Goal: Task Accomplishment & Management: Complete application form

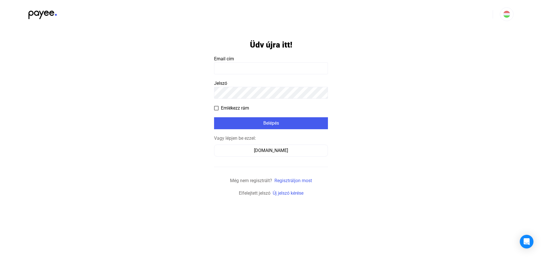
type input "**********"
click at [236, 109] on span "Emlékezz rám" at bounding box center [235, 108] width 28 height 7
click at [277, 122] on div "Belépés" at bounding box center [271, 123] width 110 height 7
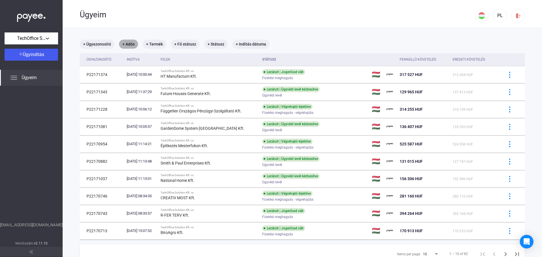
click at [128, 45] on mat-chip "+ Adós" at bounding box center [128, 44] width 19 height 9
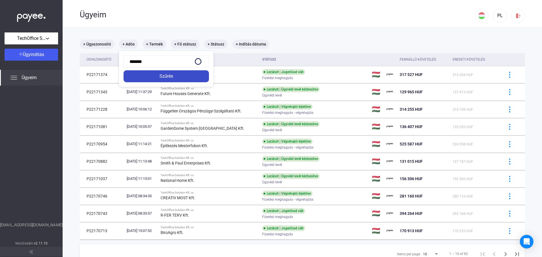
type input "*******"
click at [165, 75] on body "TechOffice Solution Kft. Ügyindítás Ügyeim [EMAIL_ADDRESS][DOMAIN_NAME] Verziós…" at bounding box center [271, 128] width 542 height 257
click at [168, 79] on div "Szűrés" at bounding box center [166, 76] width 82 height 7
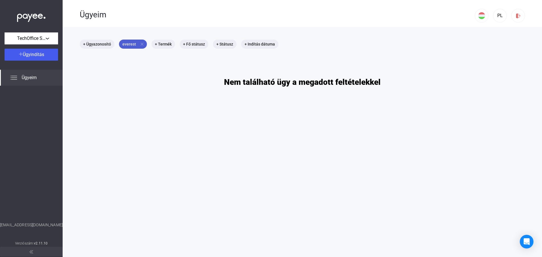
click at [141, 43] on mat-icon "close" at bounding box center [141, 44] width 5 height 5
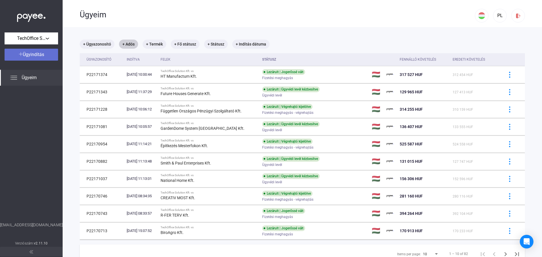
click at [28, 56] on span "Ügyindítás" at bounding box center [33, 54] width 21 height 5
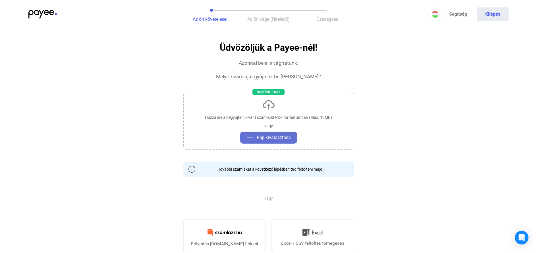
click at [267, 137] on span "Fájl kiválasztása" at bounding box center [274, 137] width 34 height 7
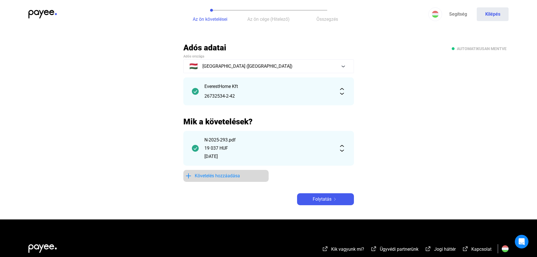
click at [211, 178] on span "Követelés hozzáadása" at bounding box center [217, 175] width 45 height 7
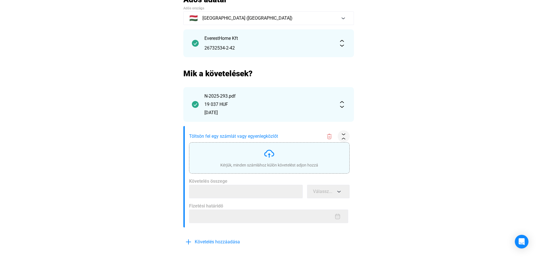
scroll to position [57, 0]
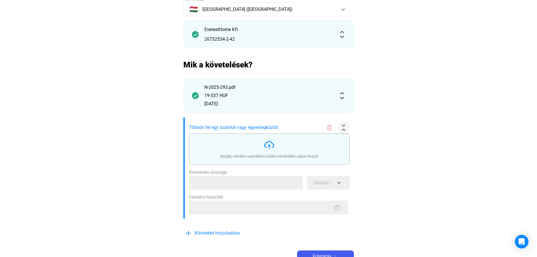
click at [269, 141] on img at bounding box center [269, 144] width 11 height 11
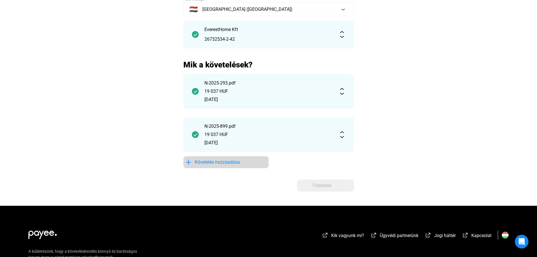
click at [204, 161] on span "Követelés hozzáadása" at bounding box center [217, 162] width 45 height 7
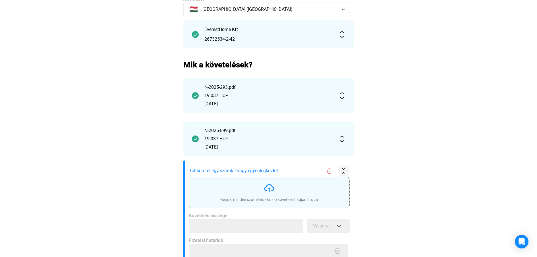
click at [257, 190] on div "Kérjük, minden számlához külön követelést adjon hozzá" at bounding box center [270, 192] width 98 height 20
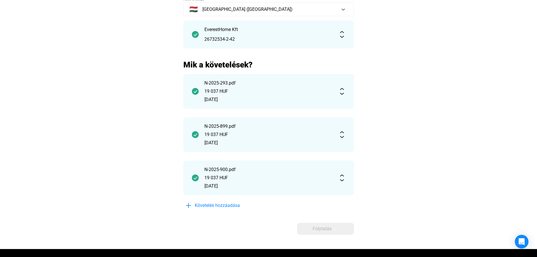
scroll to position [114, 0]
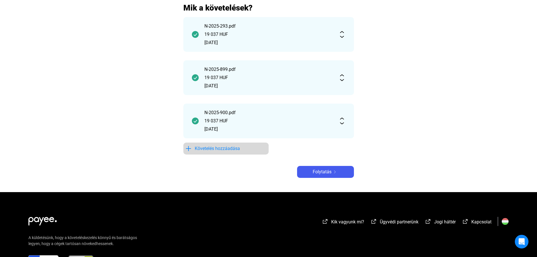
click at [198, 148] on span "Követelés hozzáadása" at bounding box center [217, 148] width 45 height 7
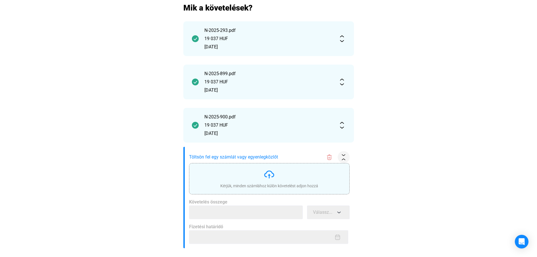
click at [265, 178] on img at bounding box center [269, 174] width 11 height 11
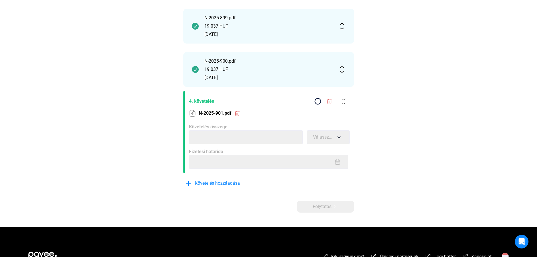
scroll to position [171, 0]
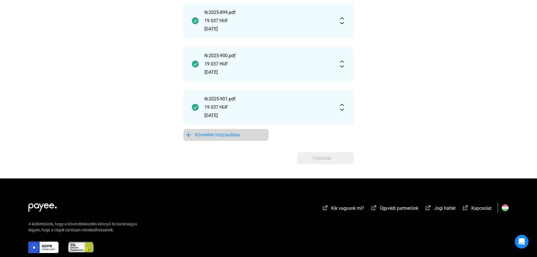
click at [205, 137] on span "Követelés hozzáadása" at bounding box center [217, 134] width 45 height 7
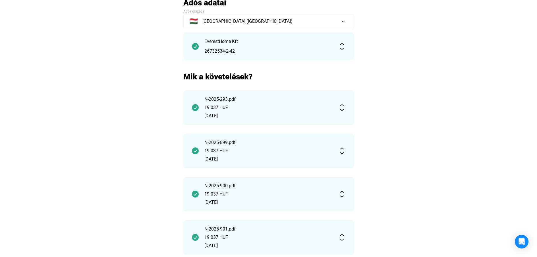
scroll to position [116, 0]
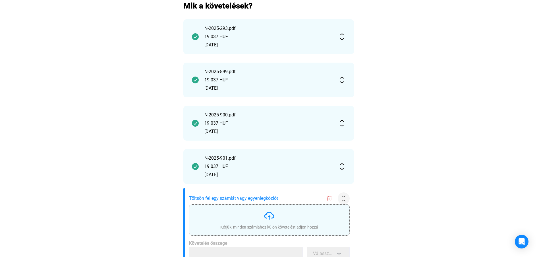
click at [258, 215] on div "Kérjük, minden számlához külön követelést adjon hozzá" at bounding box center [270, 220] width 98 height 20
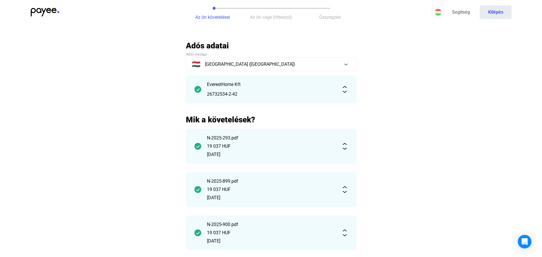
scroll to position [0, 0]
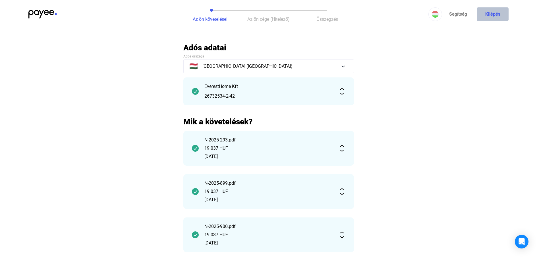
click at [489, 14] on button "Kilépés" at bounding box center [493, 14] width 32 height 14
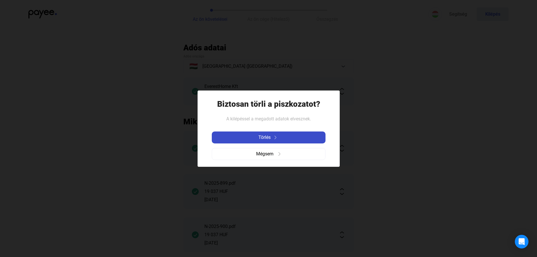
click at [273, 137] on img at bounding box center [275, 137] width 7 height 3
